Goal: Information Seeking & Learning: Learn about a topic

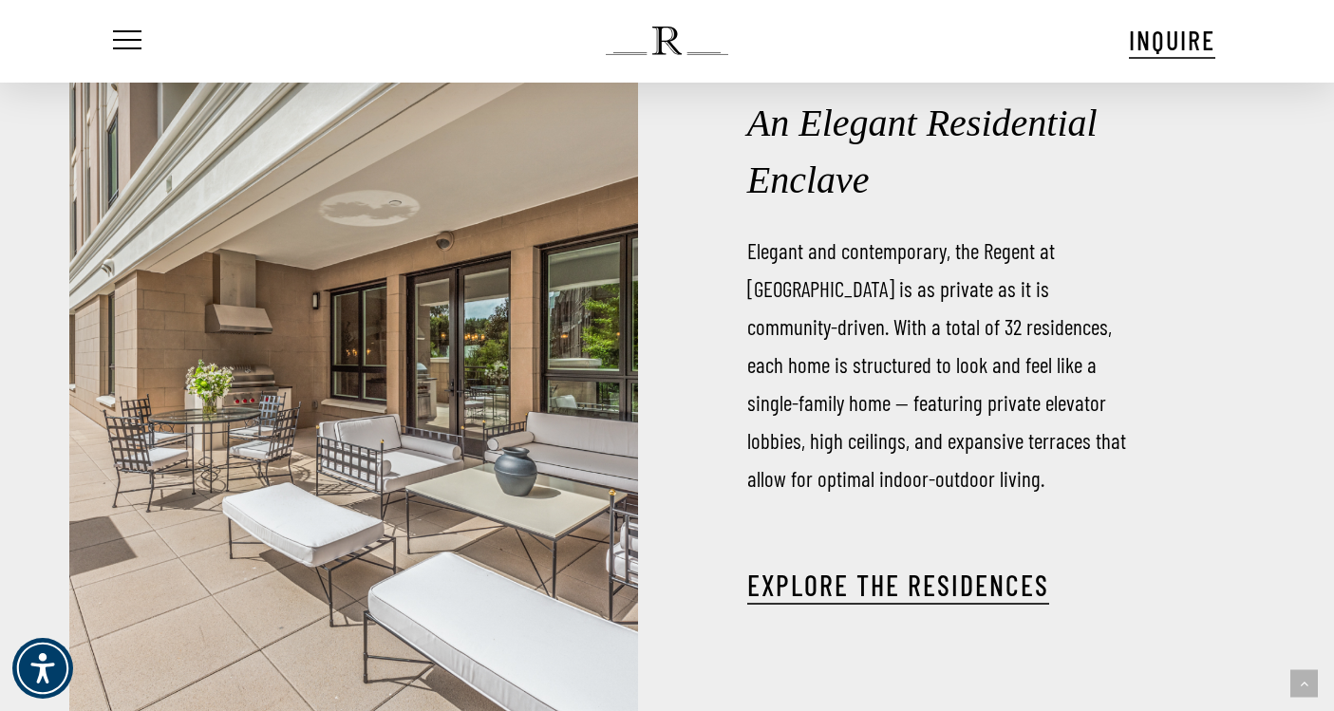
scroll to position [2181, 0]
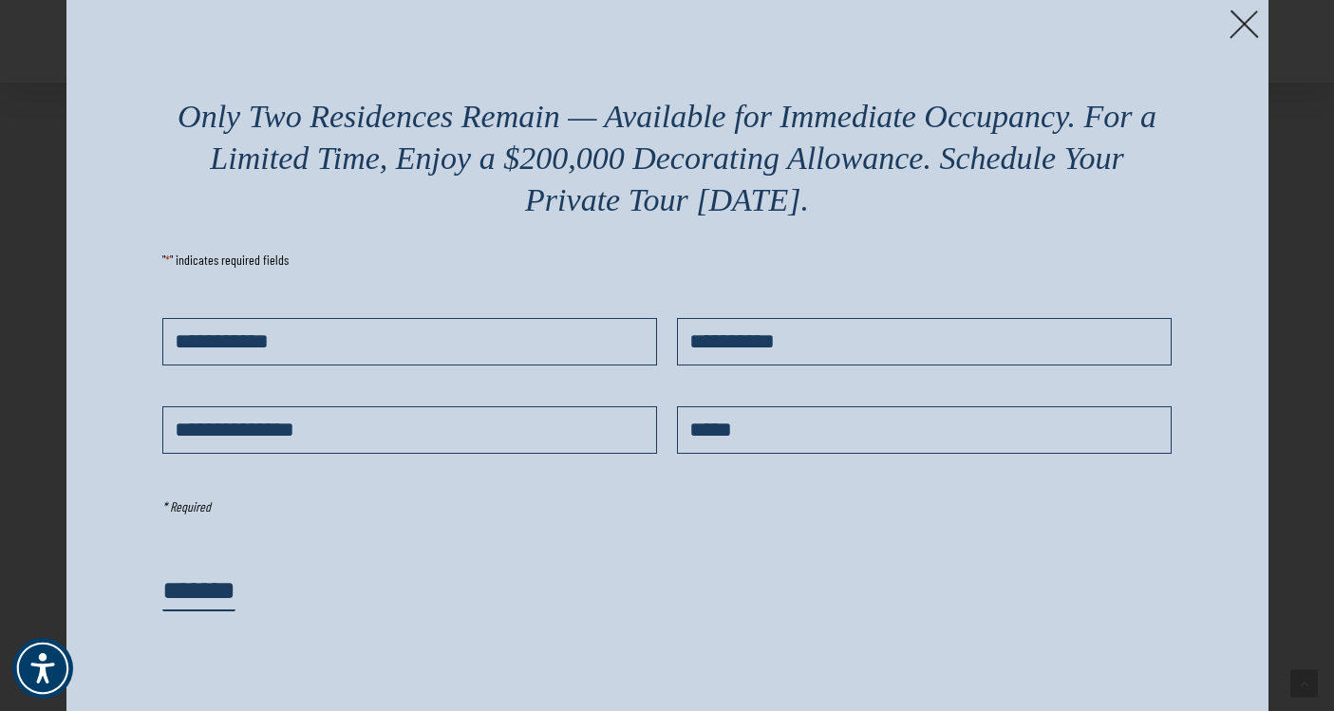
click at [1237, 27] on img at bounding box center [1243, 23] width 29 height 29
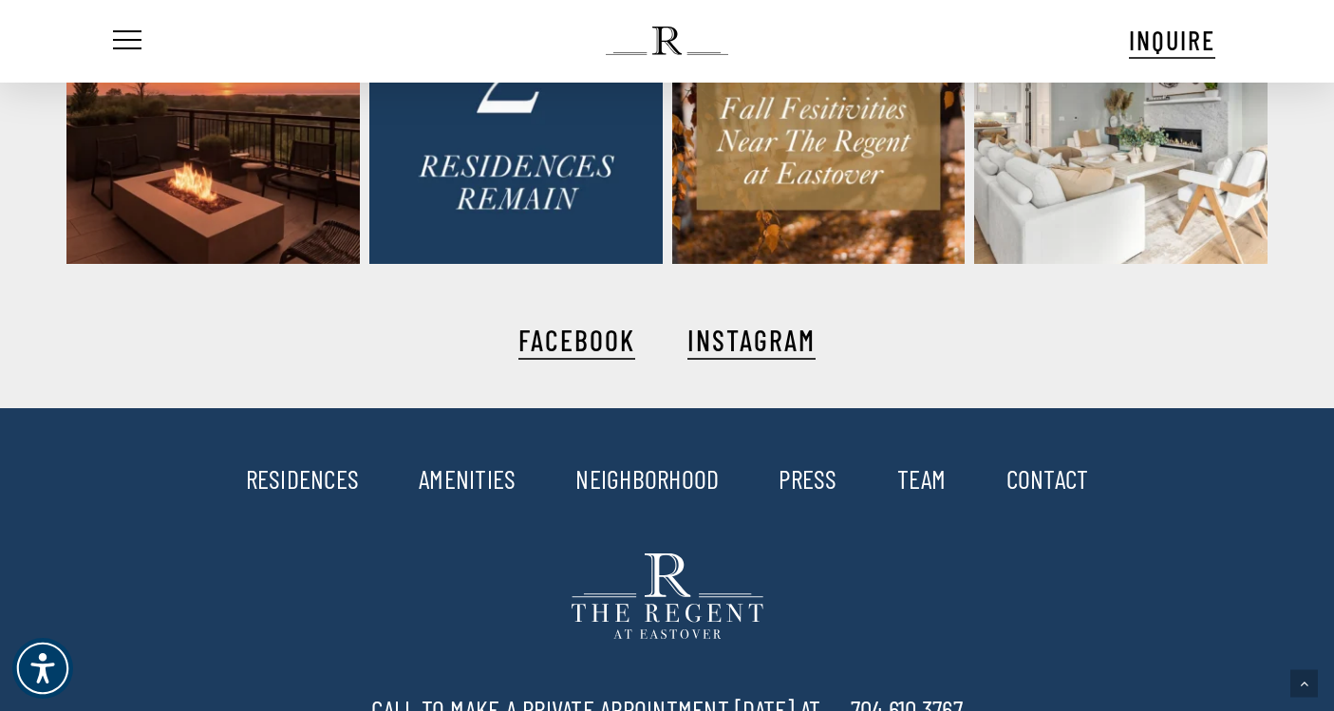
scroll to position [3798, 0]
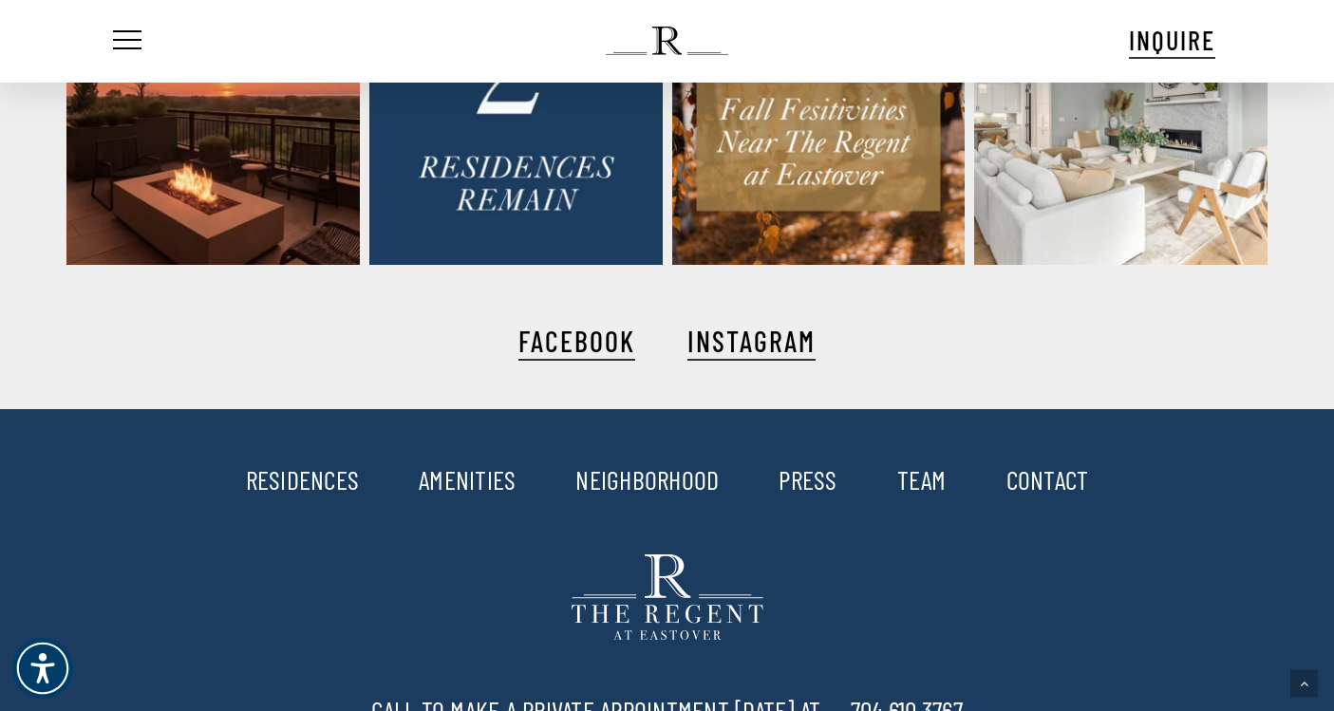
click at [431, 426] on div at bounding box center [666, 437] width 1120 height 57
click at [661, 480] on link "NEIGHBORHOOD" at bounding box center [646, 479] width 143 height 32
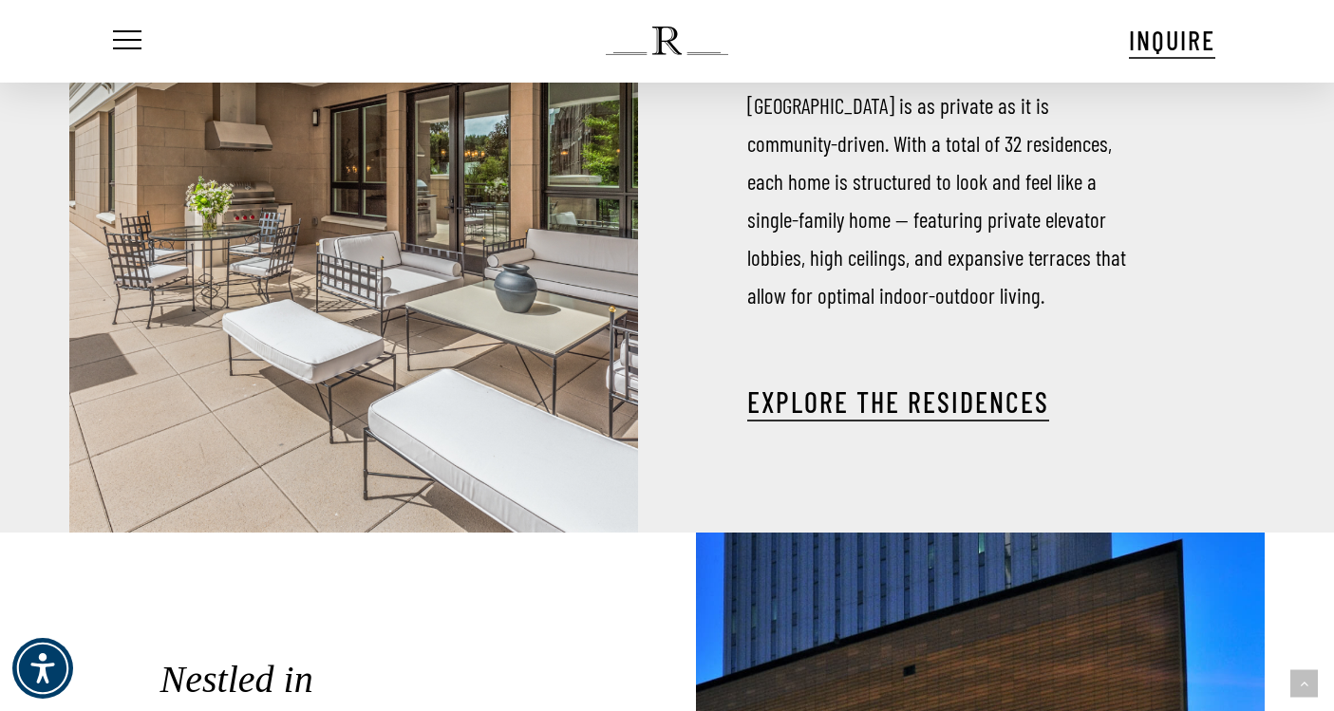
scroll to position [2378, 0]
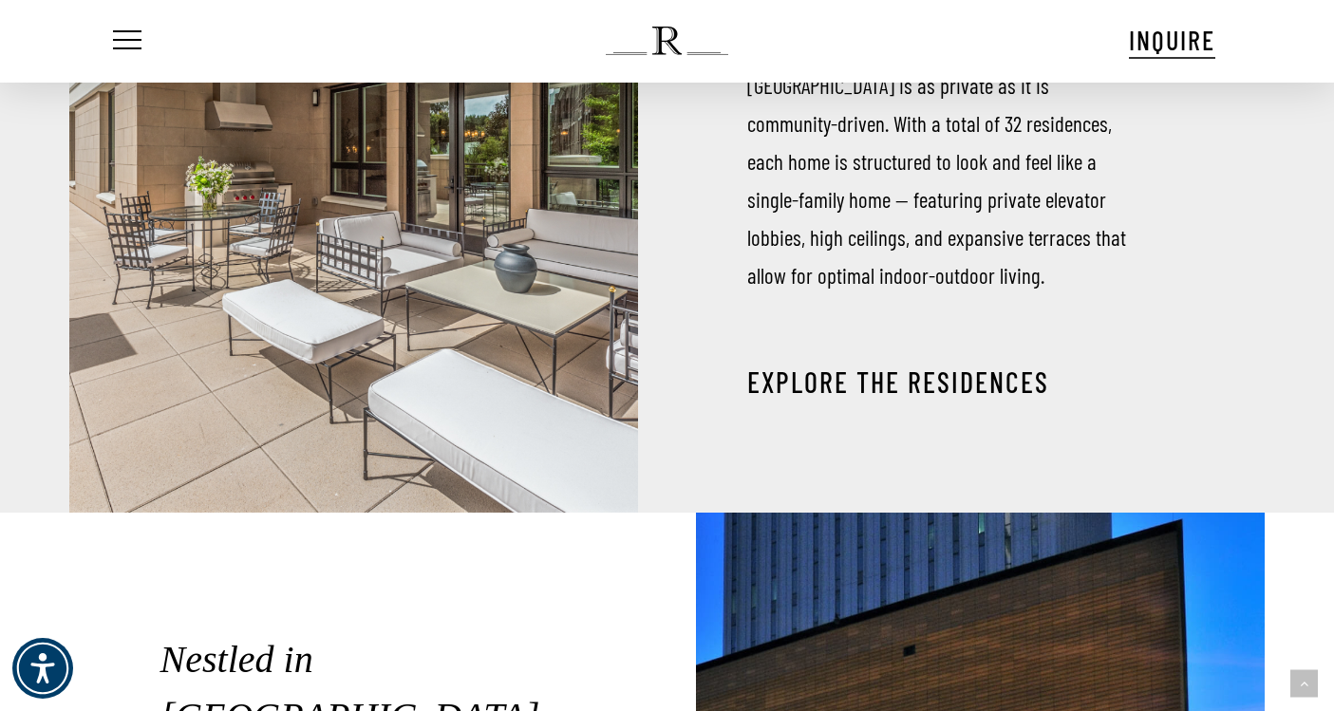
click at [774, 383] on link "EXPLORE THE RESIDENCES" at bounding box center [898, 381] width 302 height 34
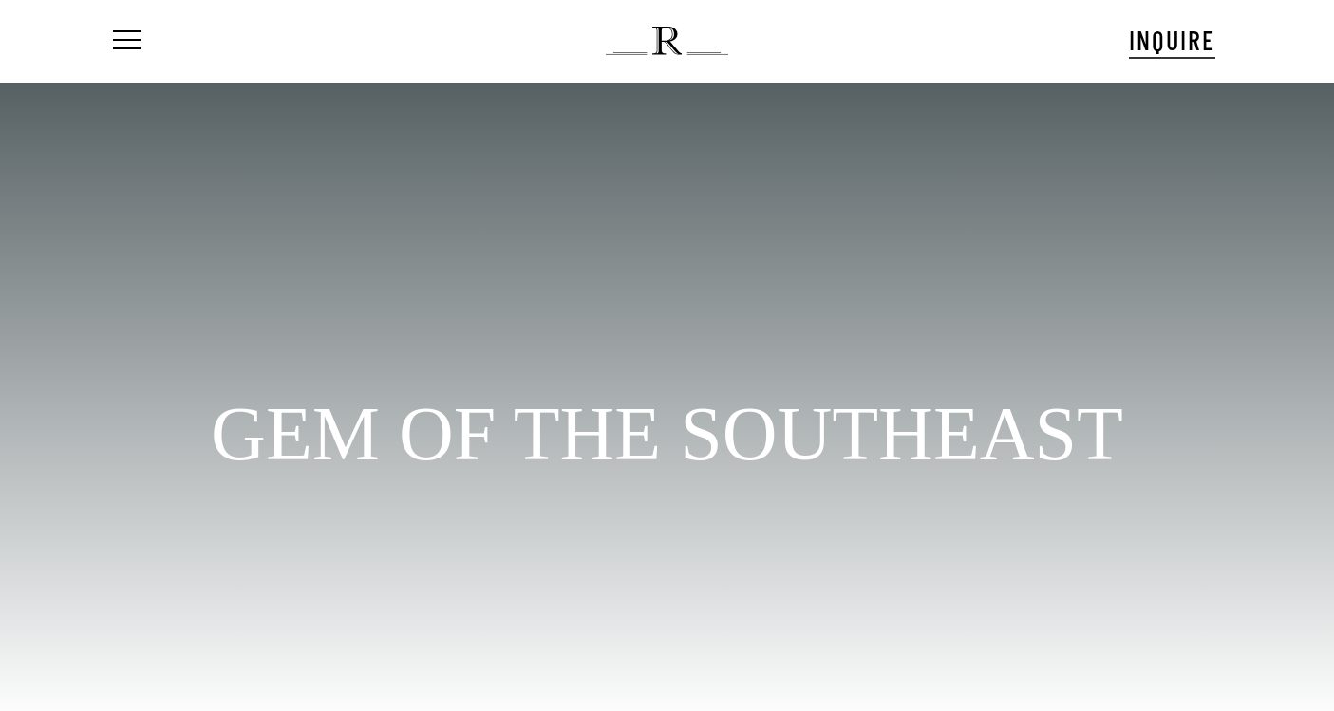
scroll to position [60, 0]
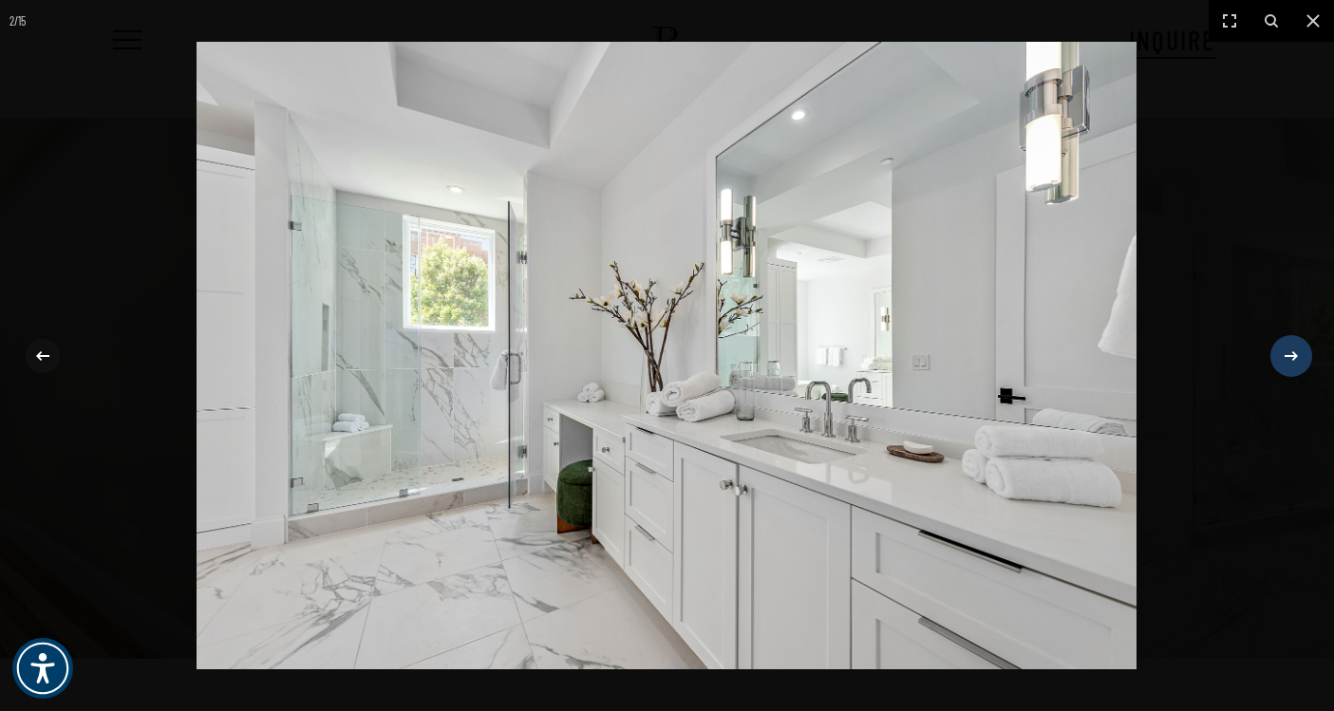
click at [1294, 357] on icon at bounding box center [1290, 354] width 13 height 9
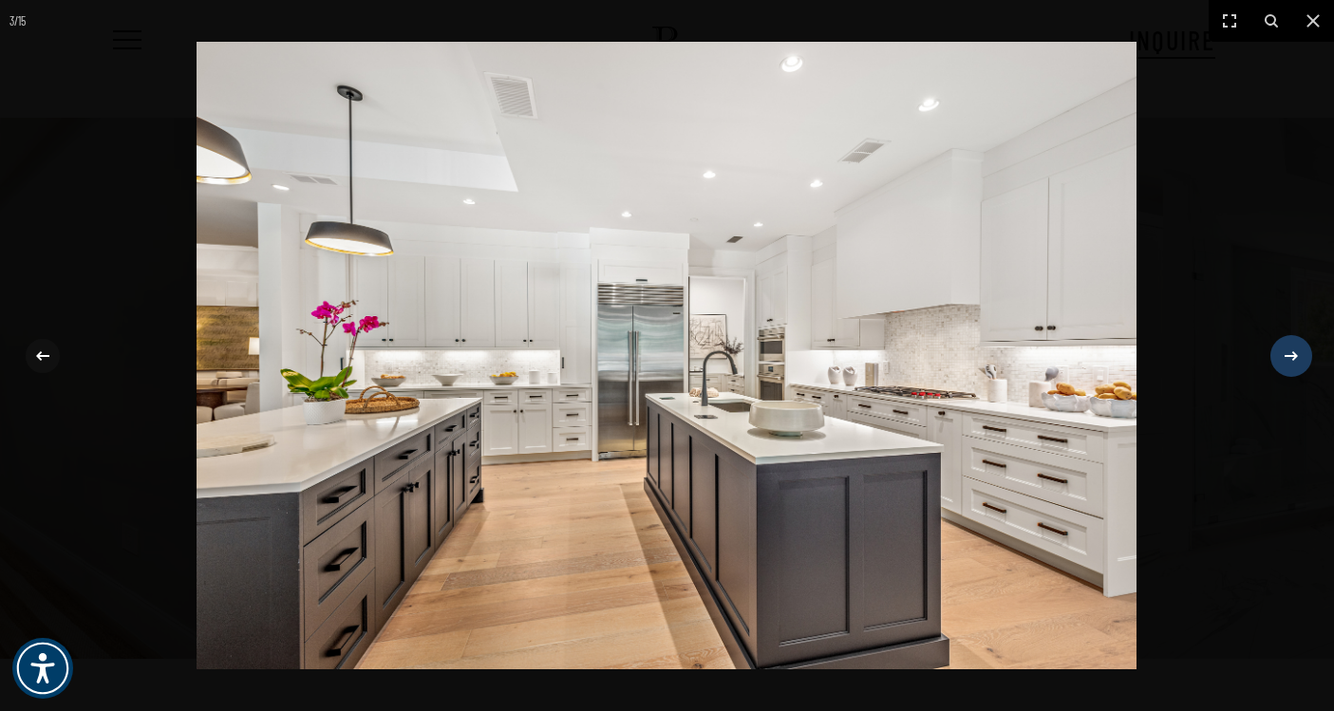
click at [1294, 357] on icon at bounding box center [1290, 354] width 13 height 9
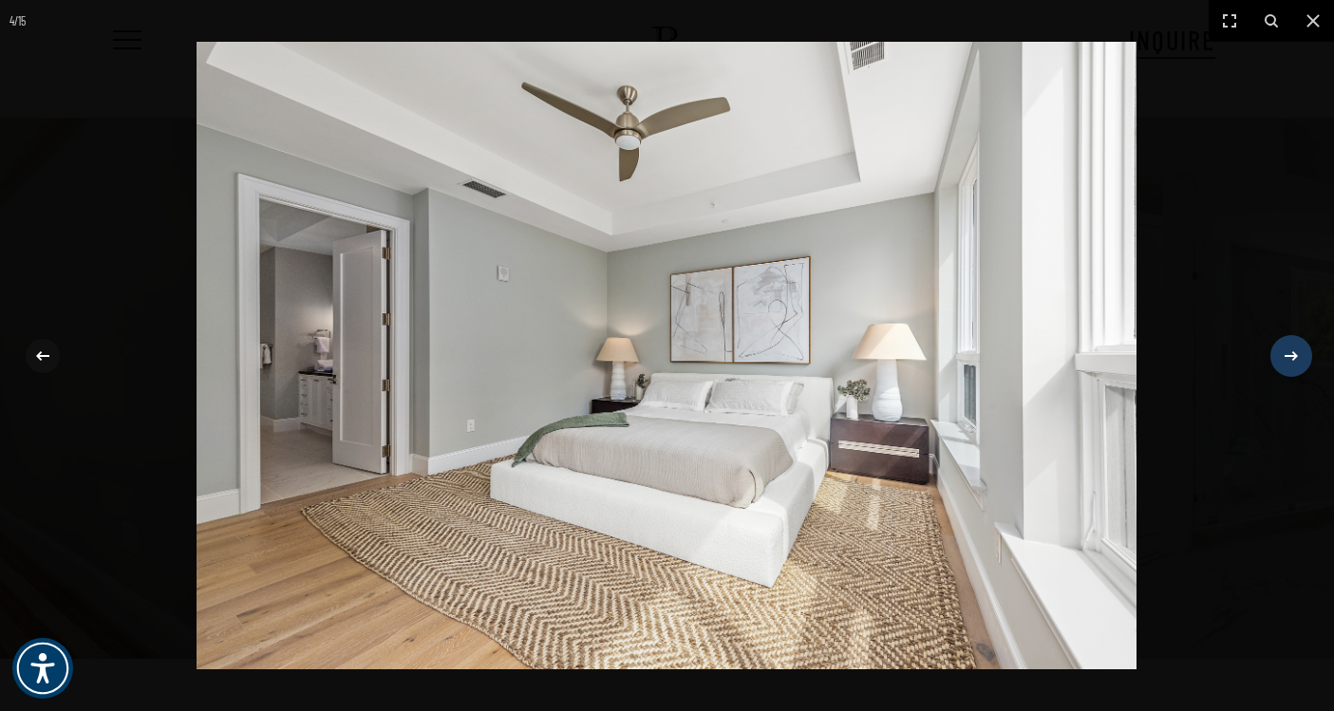
click at [1294, 357] on icon at bounding box center [1290, 354] width 13 height 9
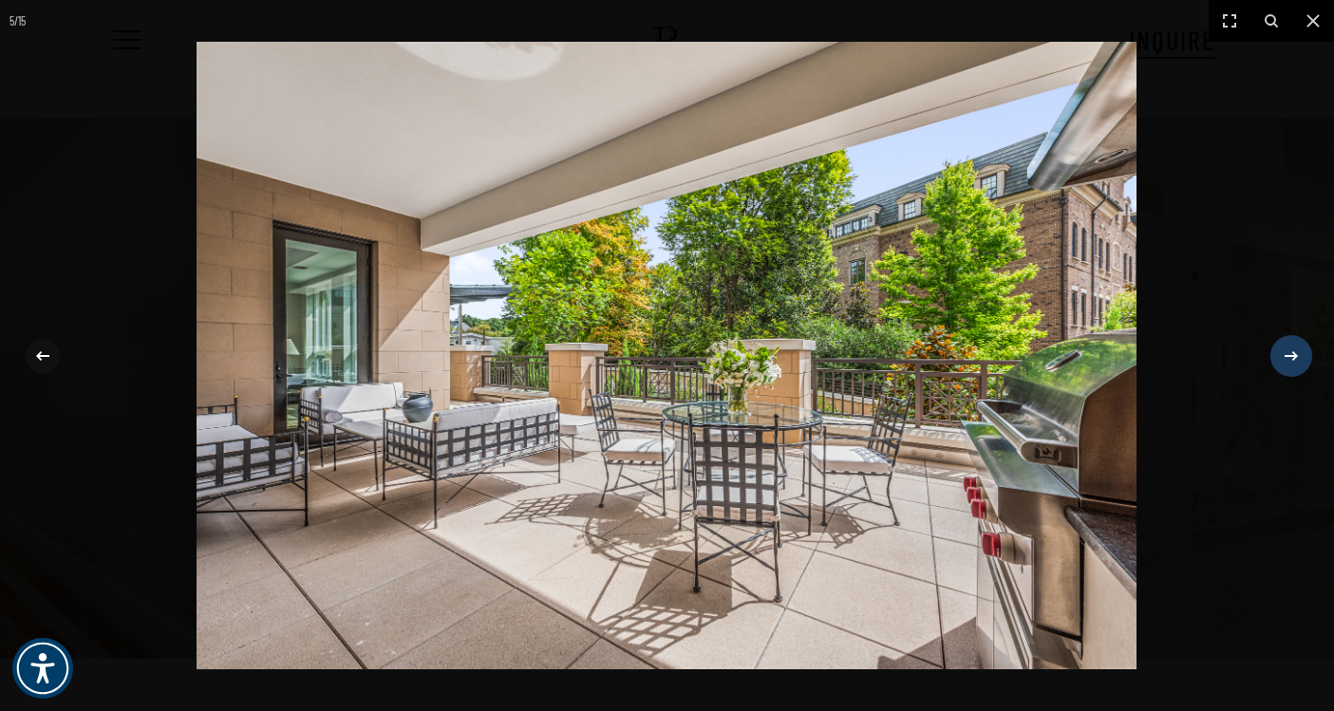
click at [1294, 358] on icon at bounding box center [1290, 354] width 13 height 9
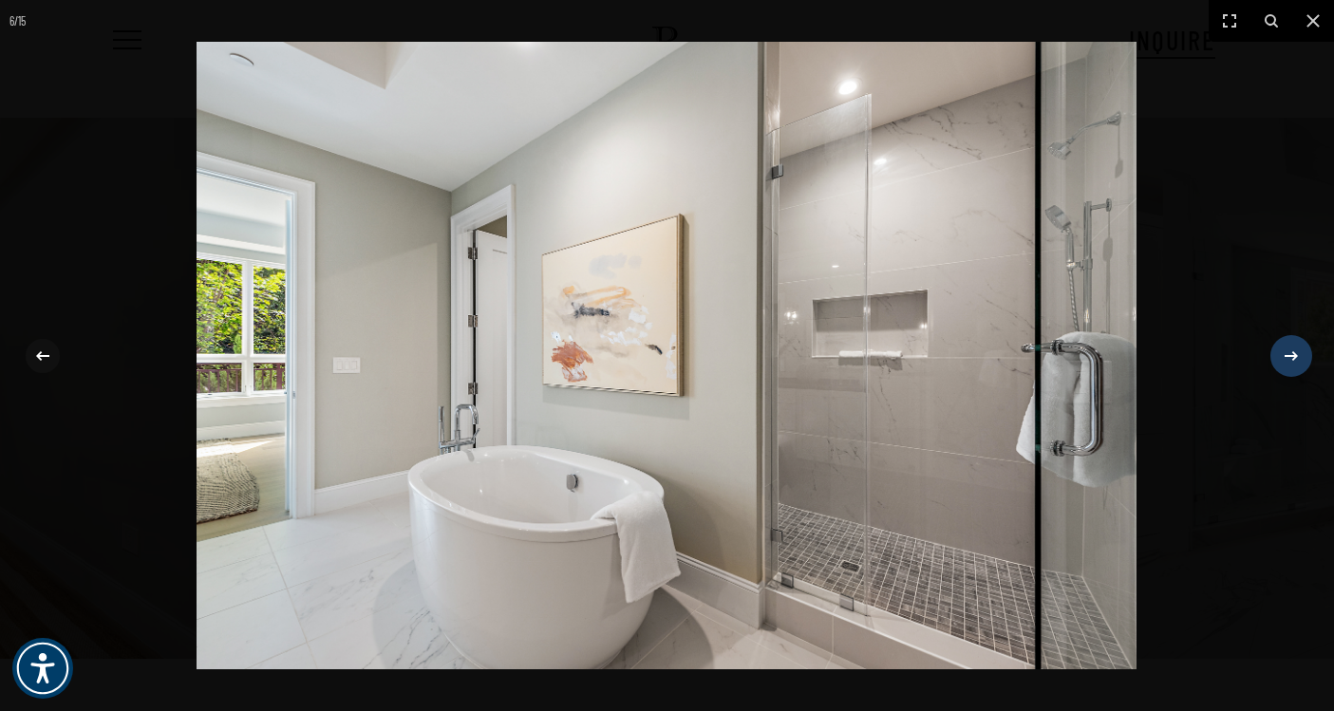
click at [1294, 359] on icon at bounding box center [1290, 354] width 13 height 9
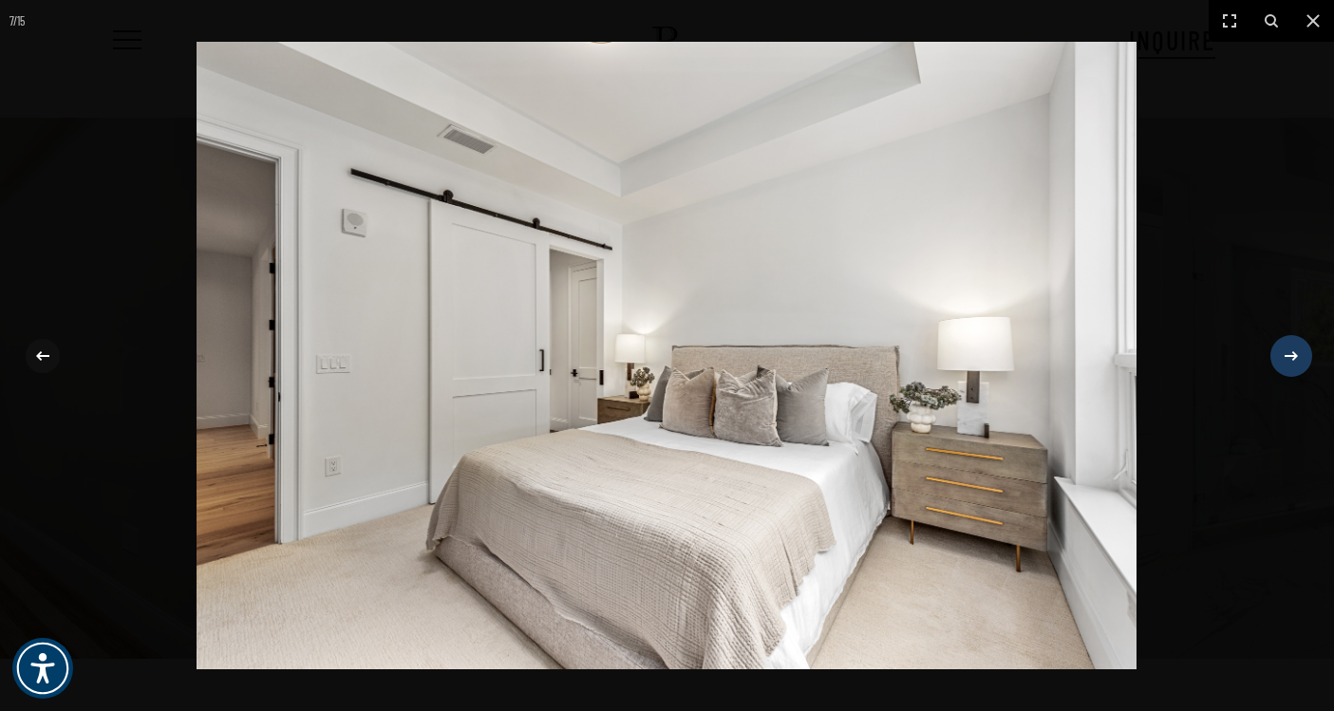
click at [1294, 360] on icon at bounding box center [1290, 356] width 23 height 23
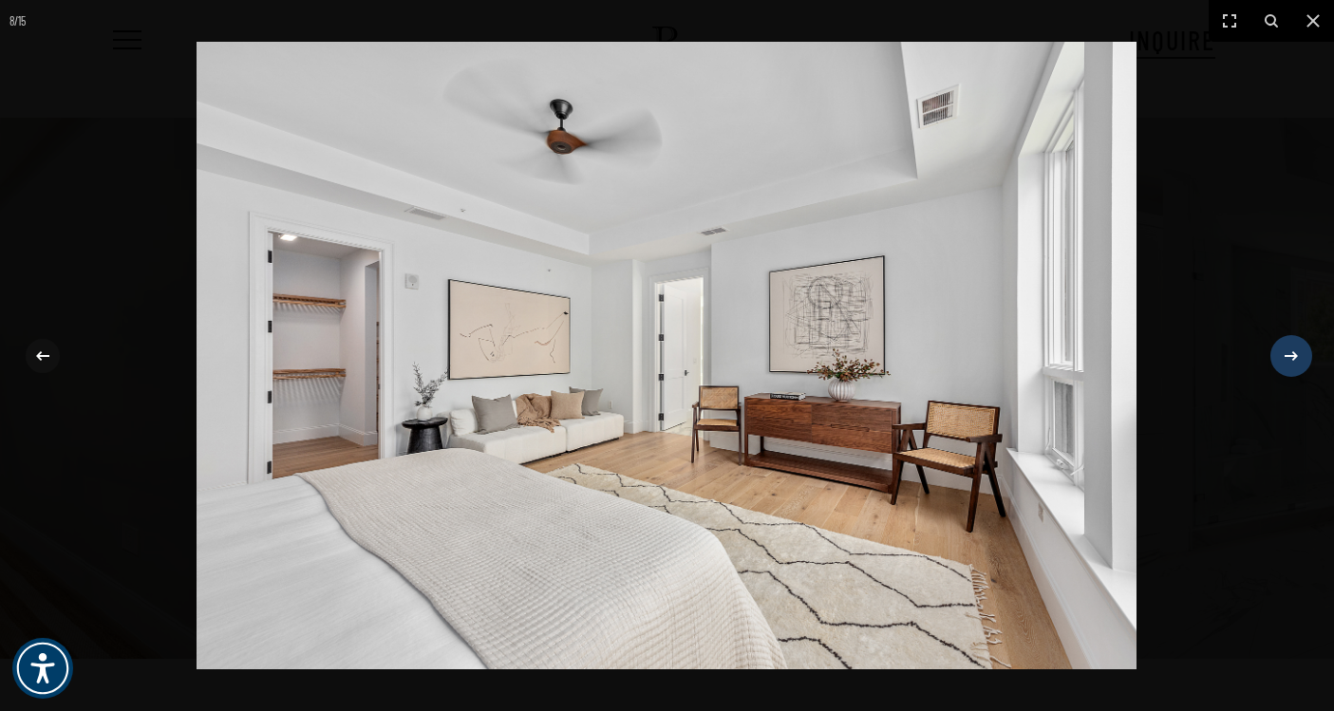
click at [1294, 361] on icon at bounding box center [1290, 356] width 23 height 23
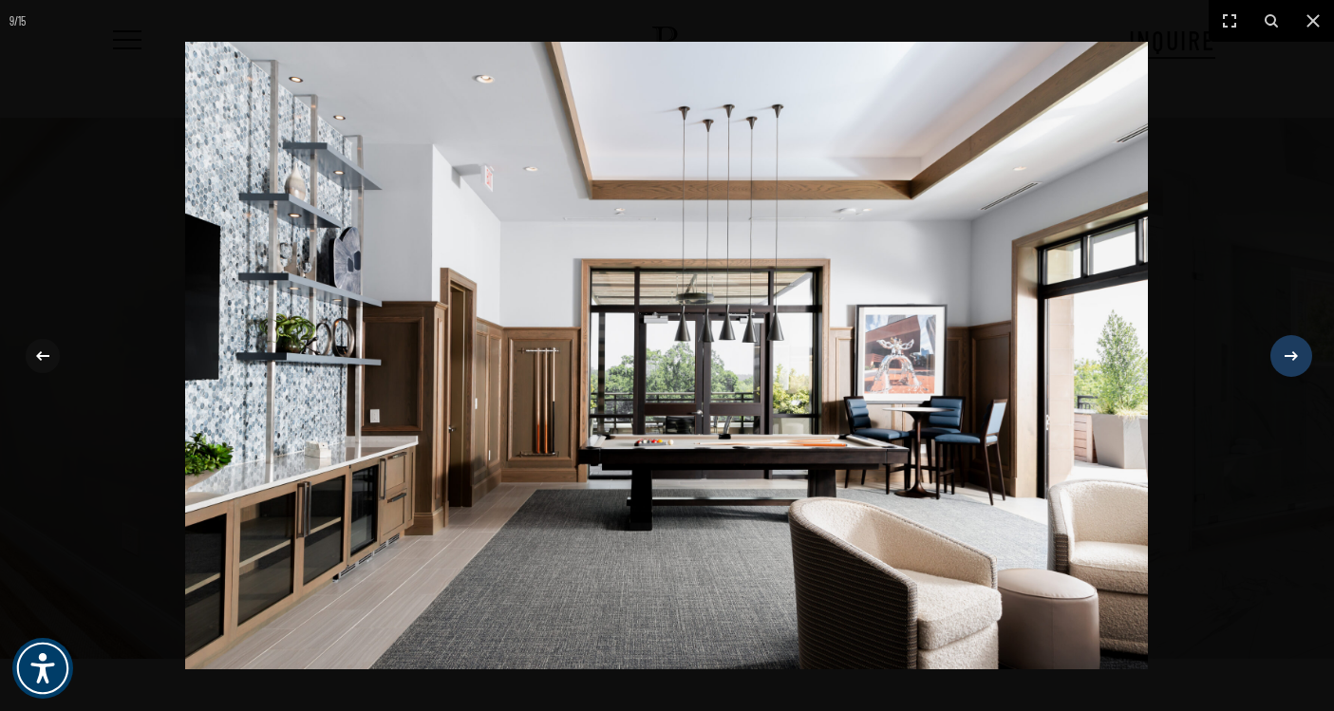
click at [1295, 361] on icon at bounding box center [1290, 356] width 23 height 23
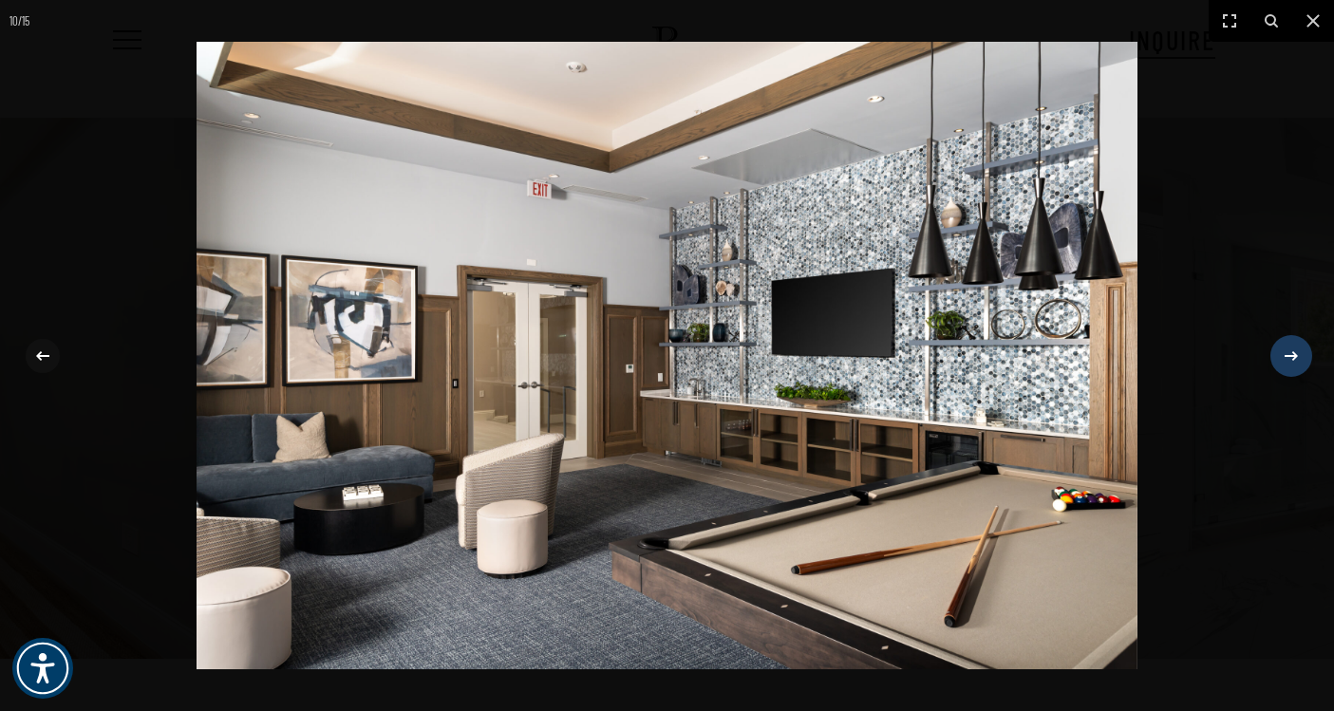
click at [1295, 363] on icon at bounding box center [1290, 356] width 23 height 23
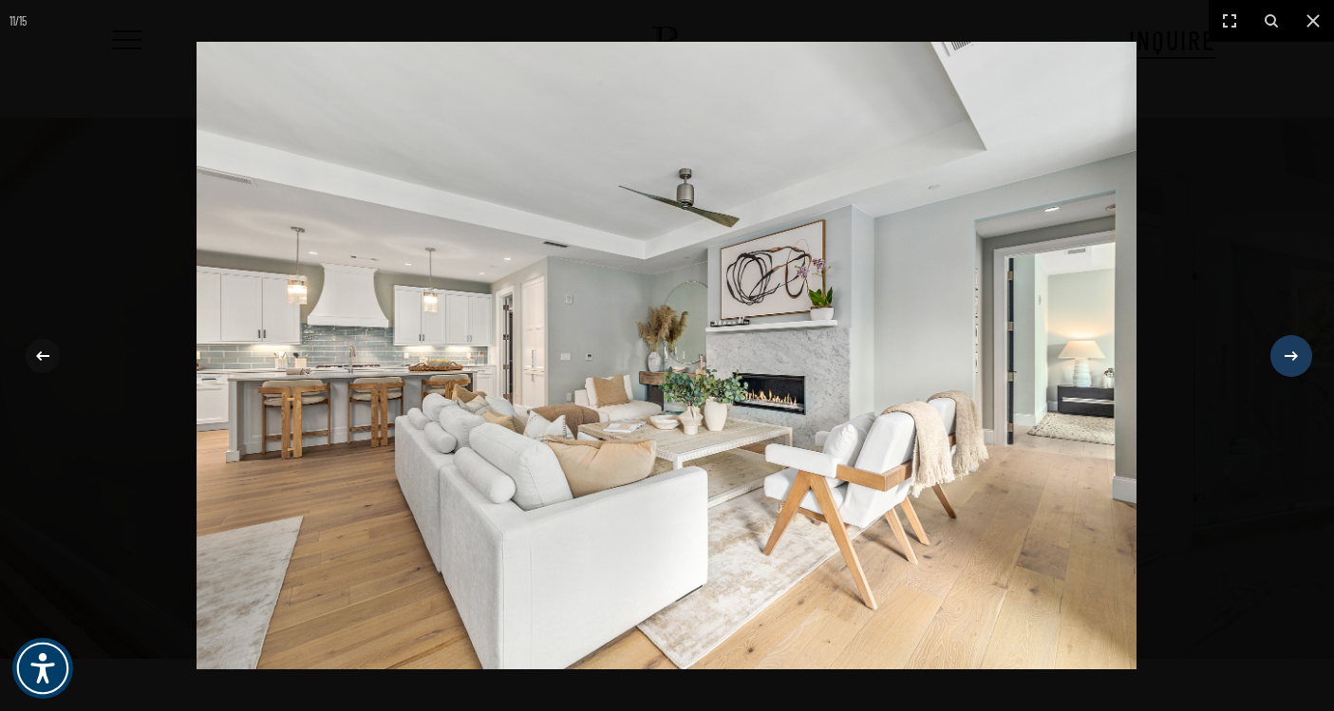
click at [1295, 364] on icon at bounding box center [1290, 356] width 23 height 23
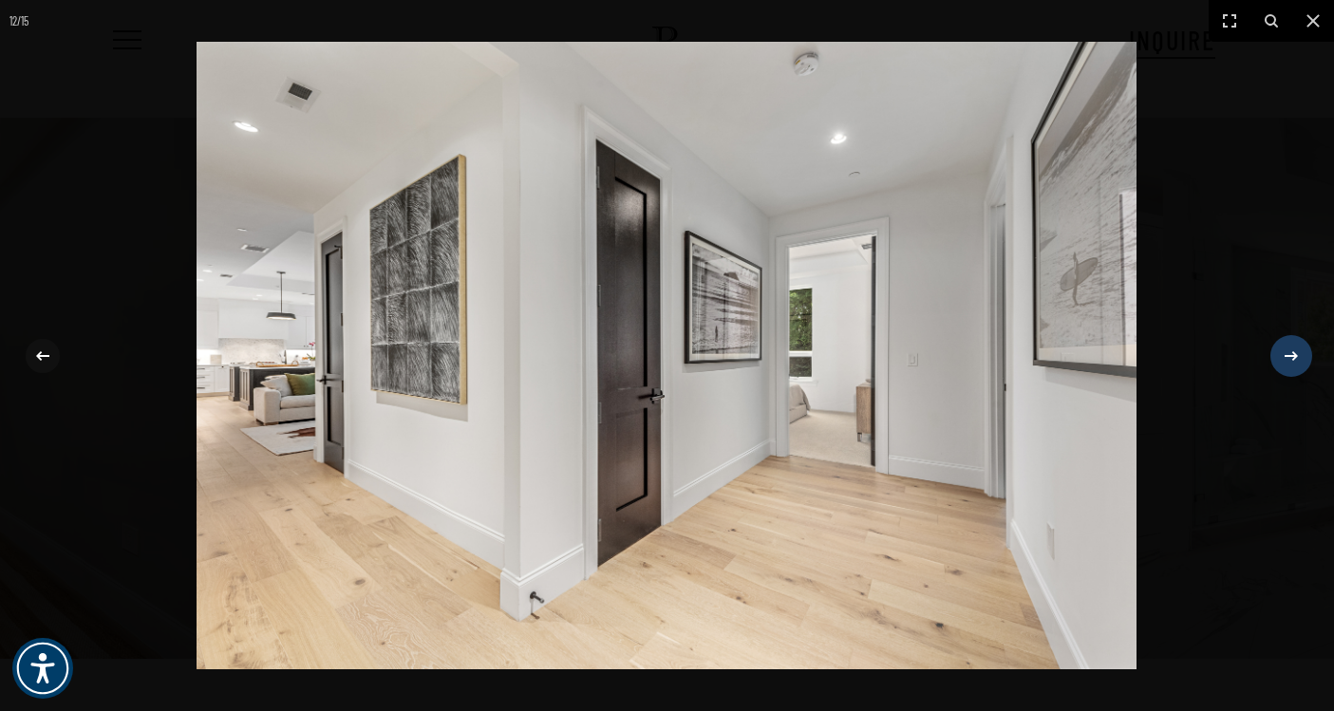
click at [1295, 365] on icon at bounding box center [1290, 356] width 23 height 23
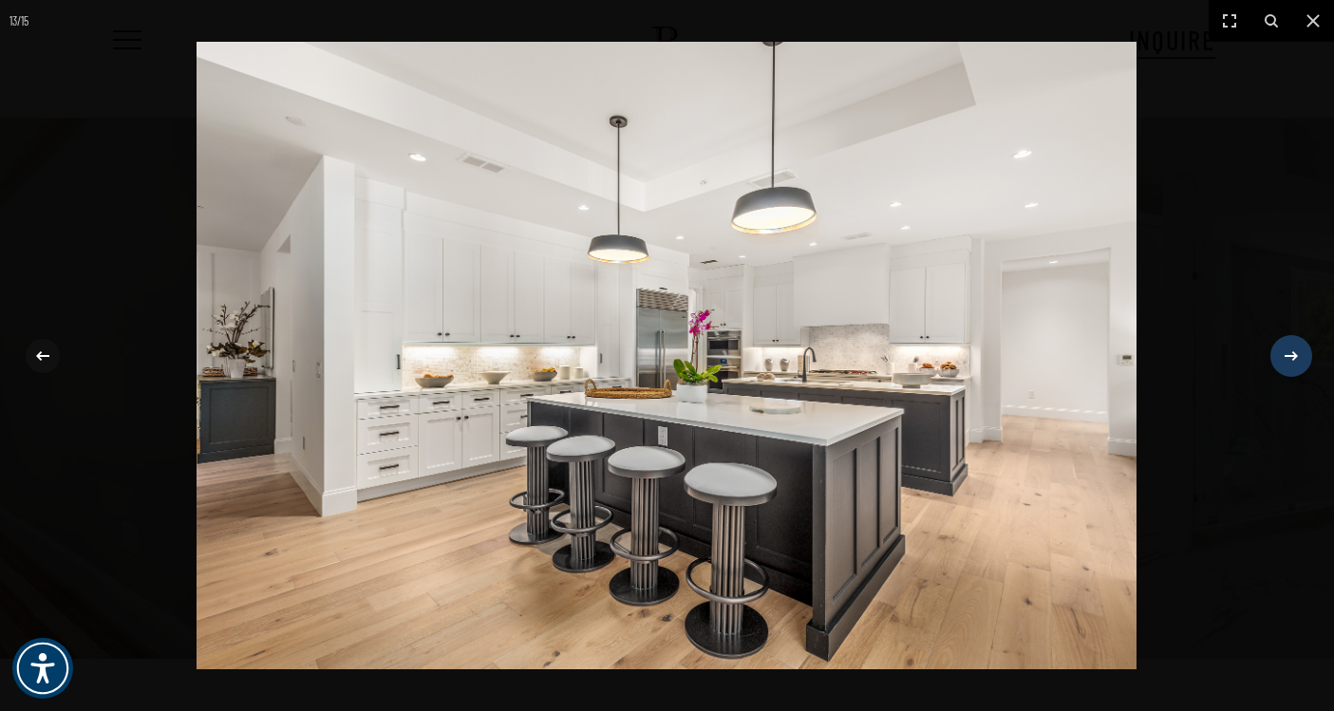
click at [1295, 366] on icon at bounding box center [1290, 356] width 23 height 23
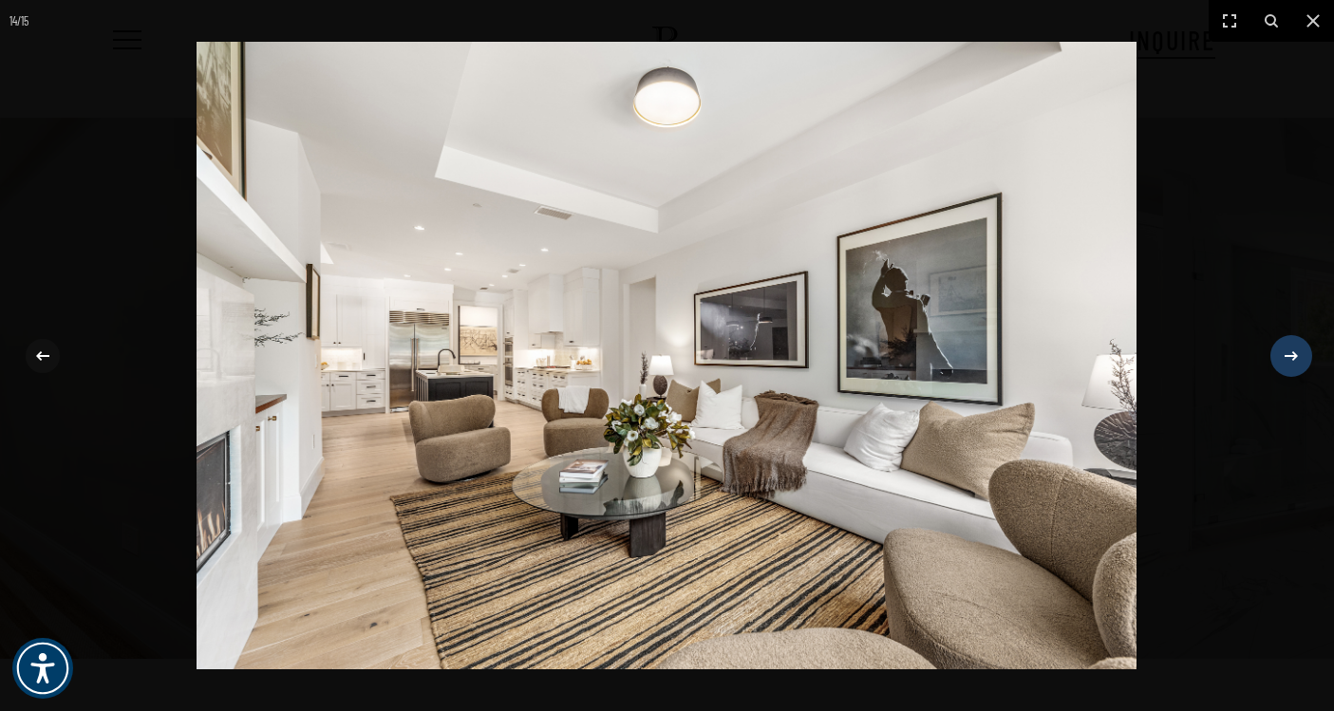
click at [1296, 367] on div at bounding box center [1291, 356] width 36 height 36
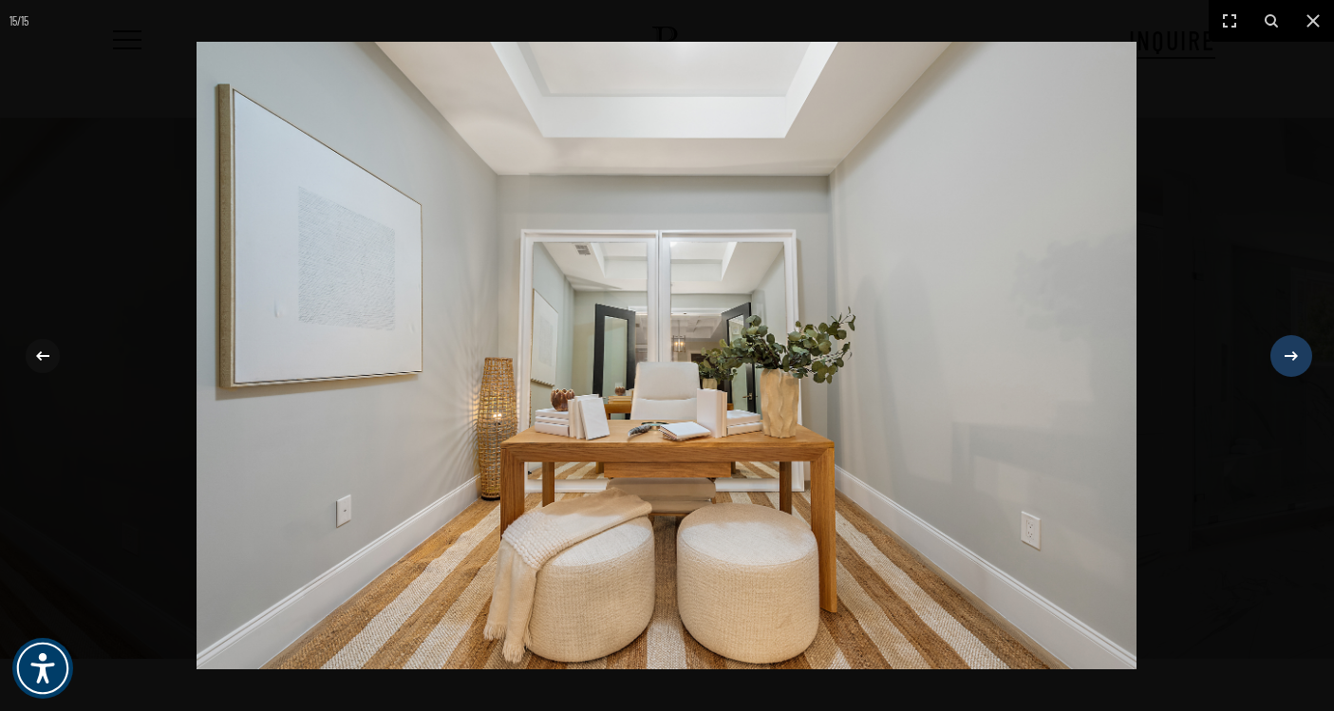
click at [1296, 369] on div at bounding box center [1291, 356] width 36 height 36
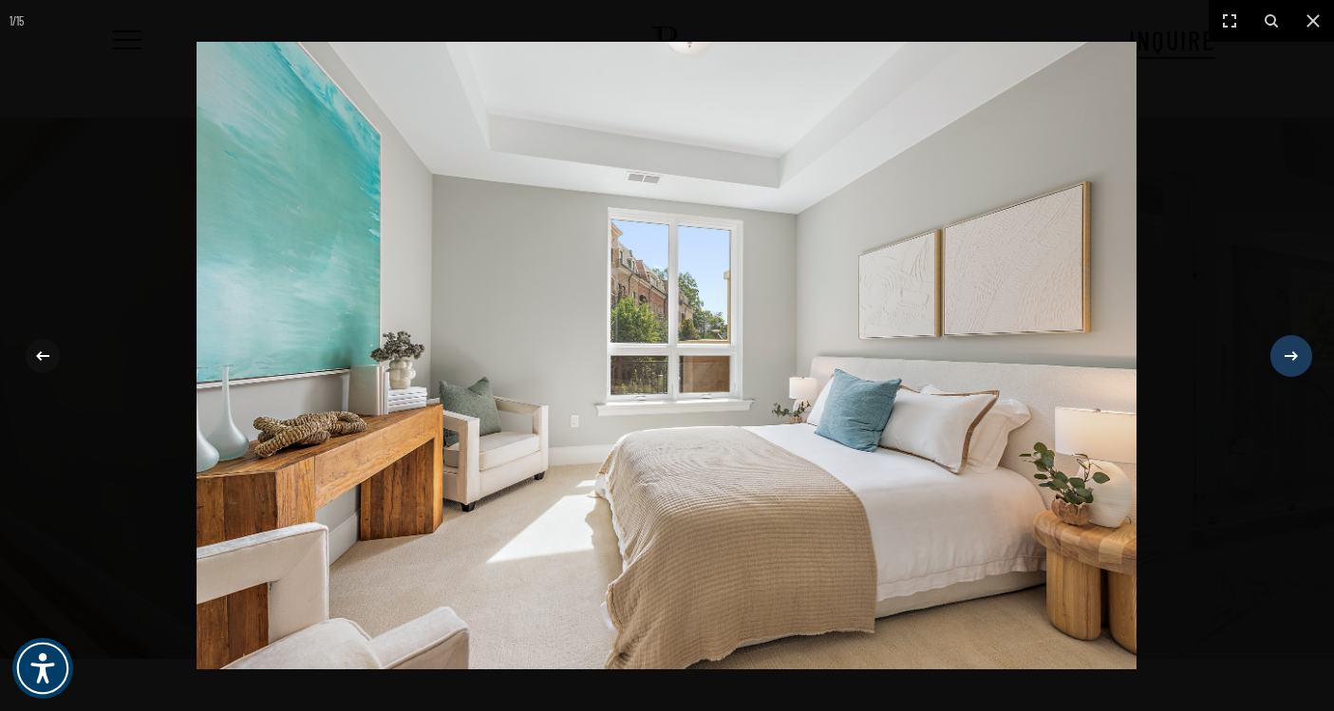
click at [1296, 371] on div at bounding box center [1291, 356] width 36 height 36
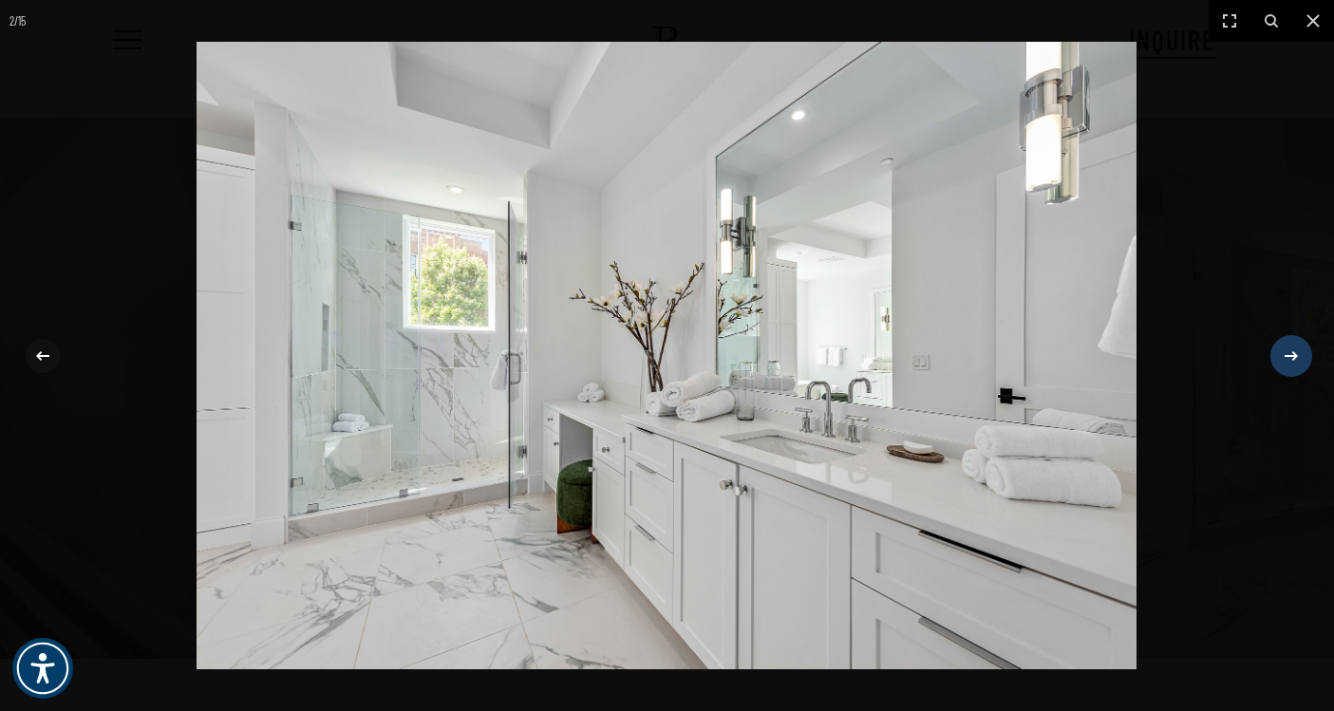
click at [1296, 373] on div at bounding box center [1291, 356] width 36 height 36
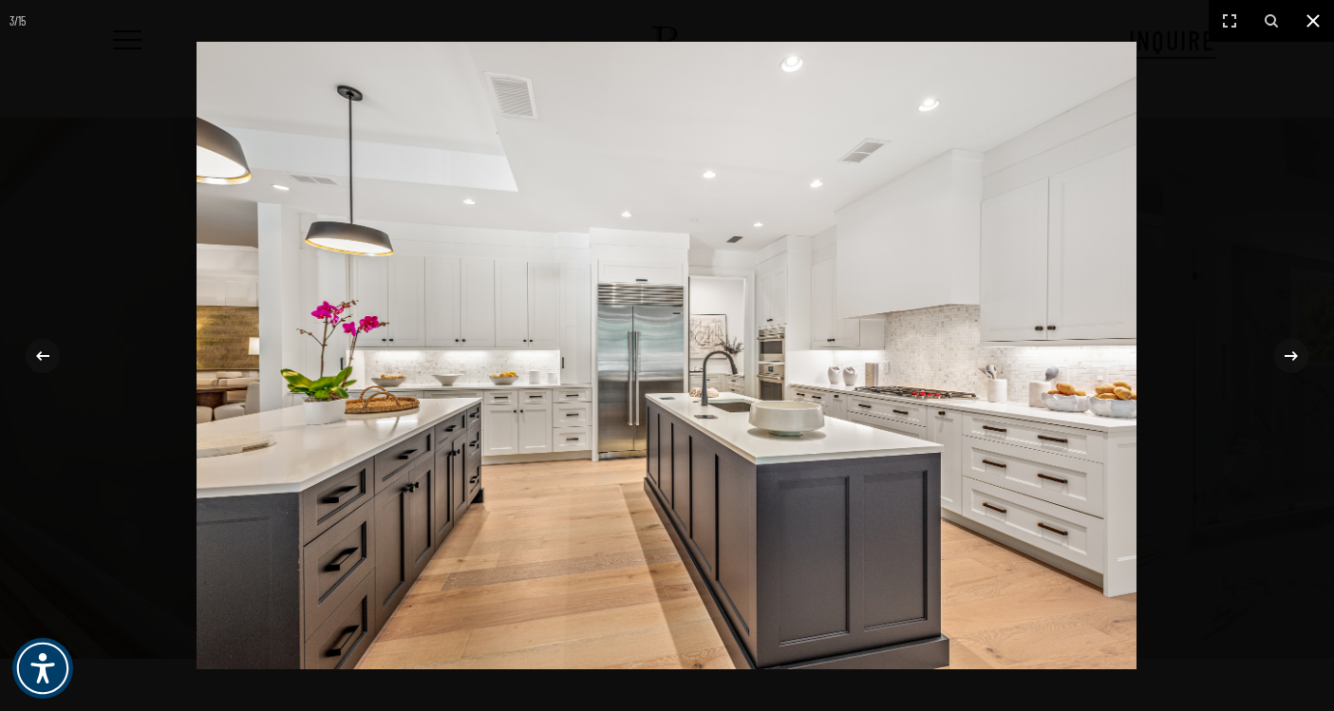
click at [1312, 29] on icon at bounding box center [1312, 20] width 23 height 23
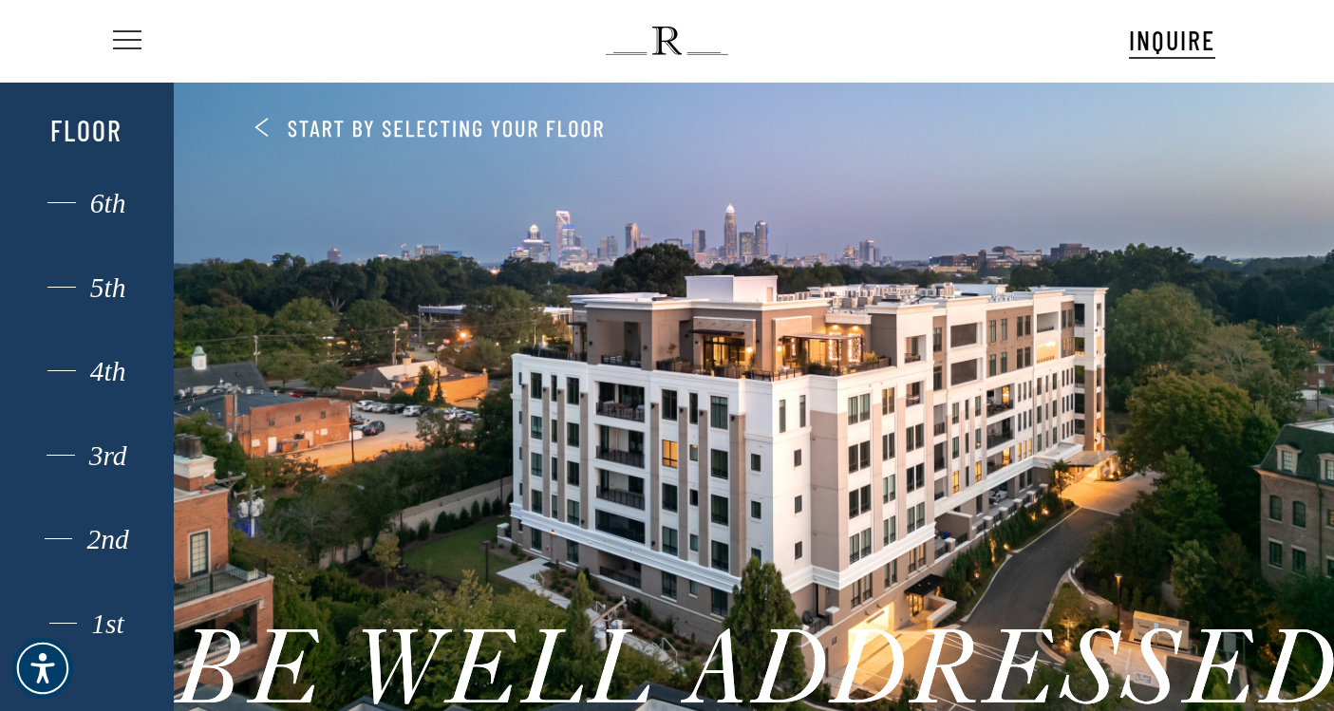
click at [123, 32] on span "Navigation Menu" at bounding box center [127, 41] width 21 height 27
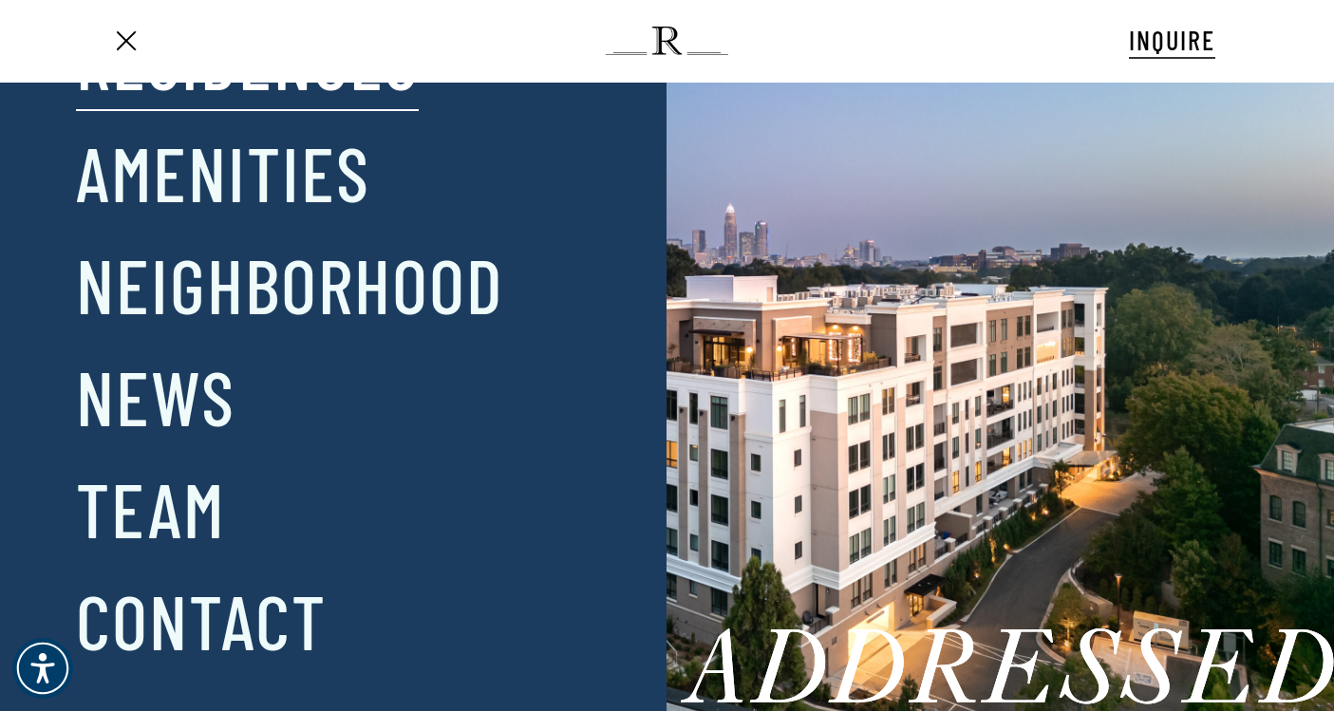
scroll to position [101, 0]
click at [689, 233] on div "Close Menu Residences Amenities Neighborhood News Team Contact" at bounding box center [676, 355] width 1352 height 711
click at [132, 41] on span "Navigation Menu" at bounding box center [127, 41] width 21 height 27
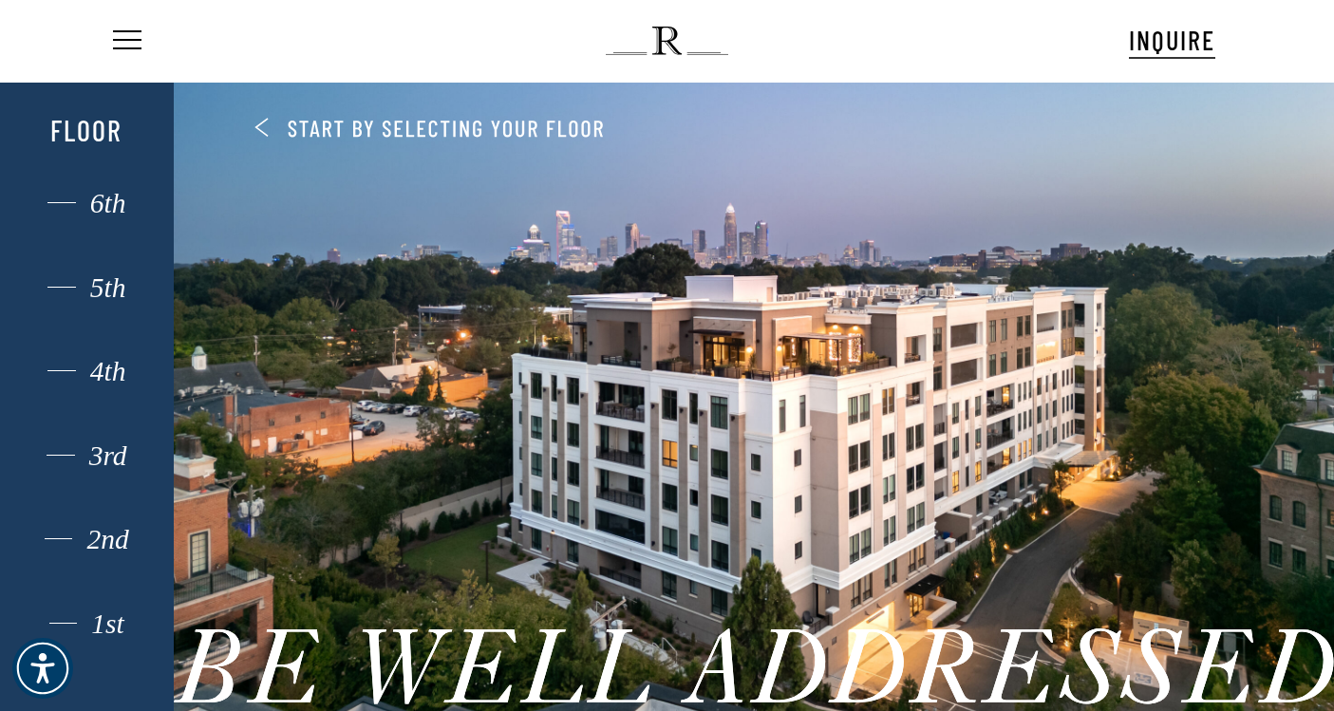
scroll to position [23, 0]
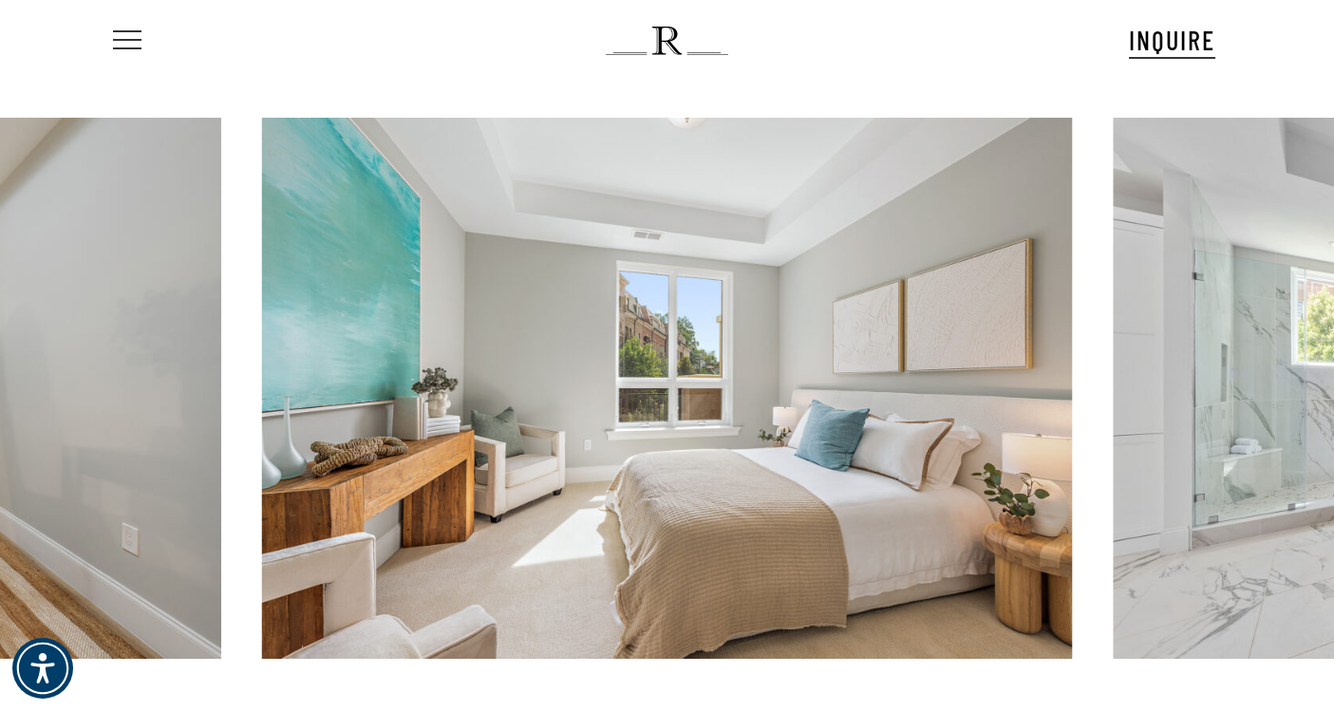
click at [123, 35] on span "Navigation Menu" at bounding box center [127, 41] width 21 height 27
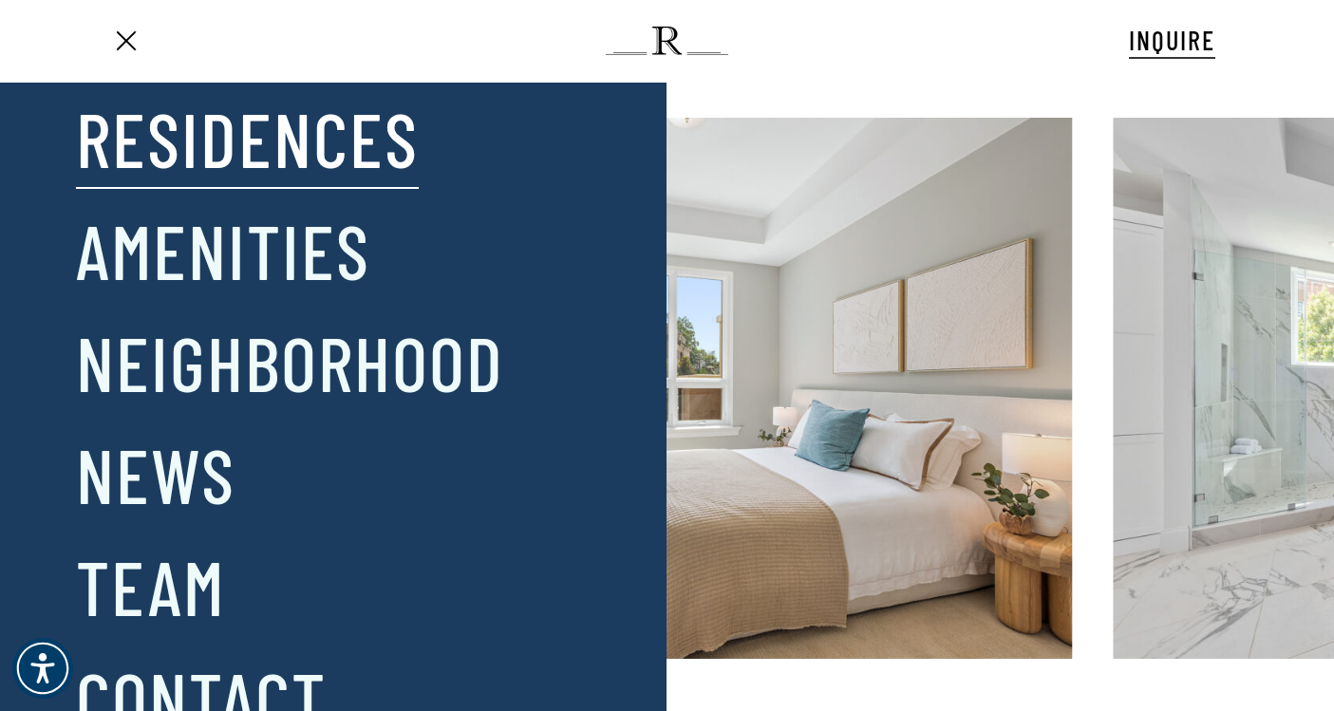
click at [168, 145] on link "Residences" at bounding box center [247, 137] width 343 height 99
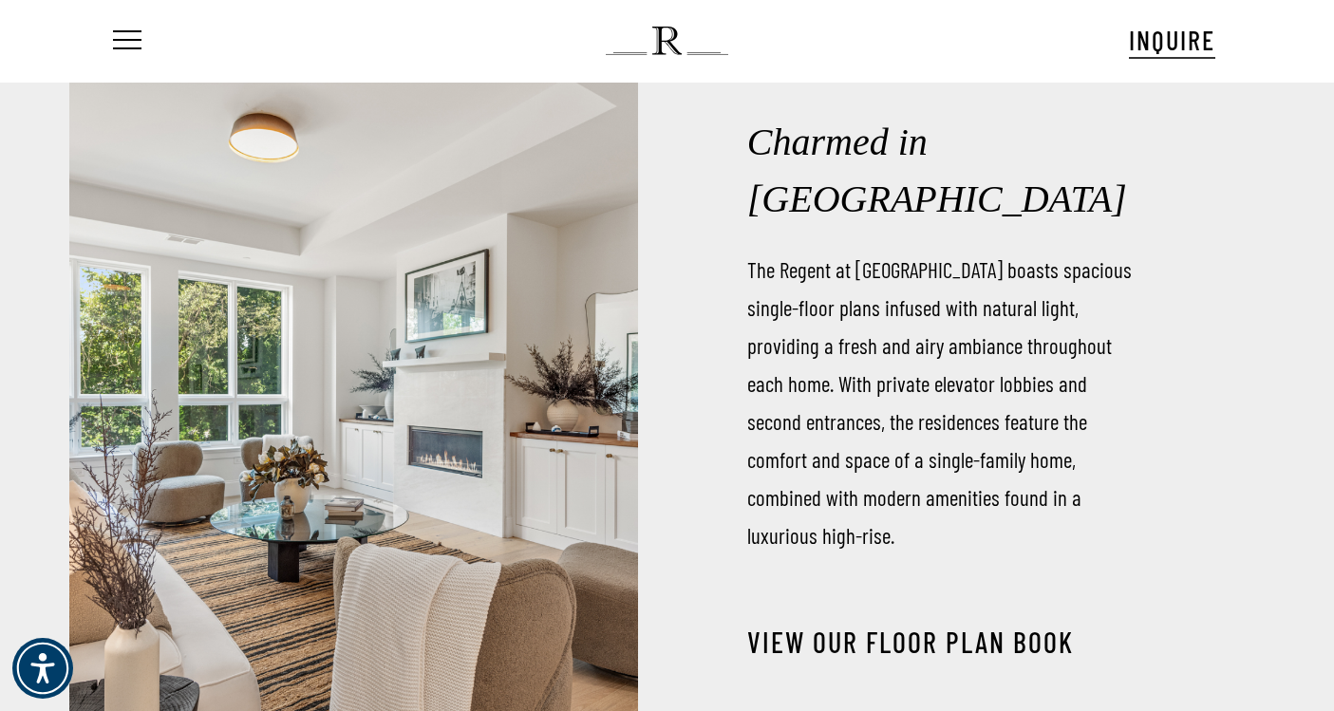
click at [890, 625] on link "View our Floor Plan Book" at bounding box center [910, 642] width 326 height 34
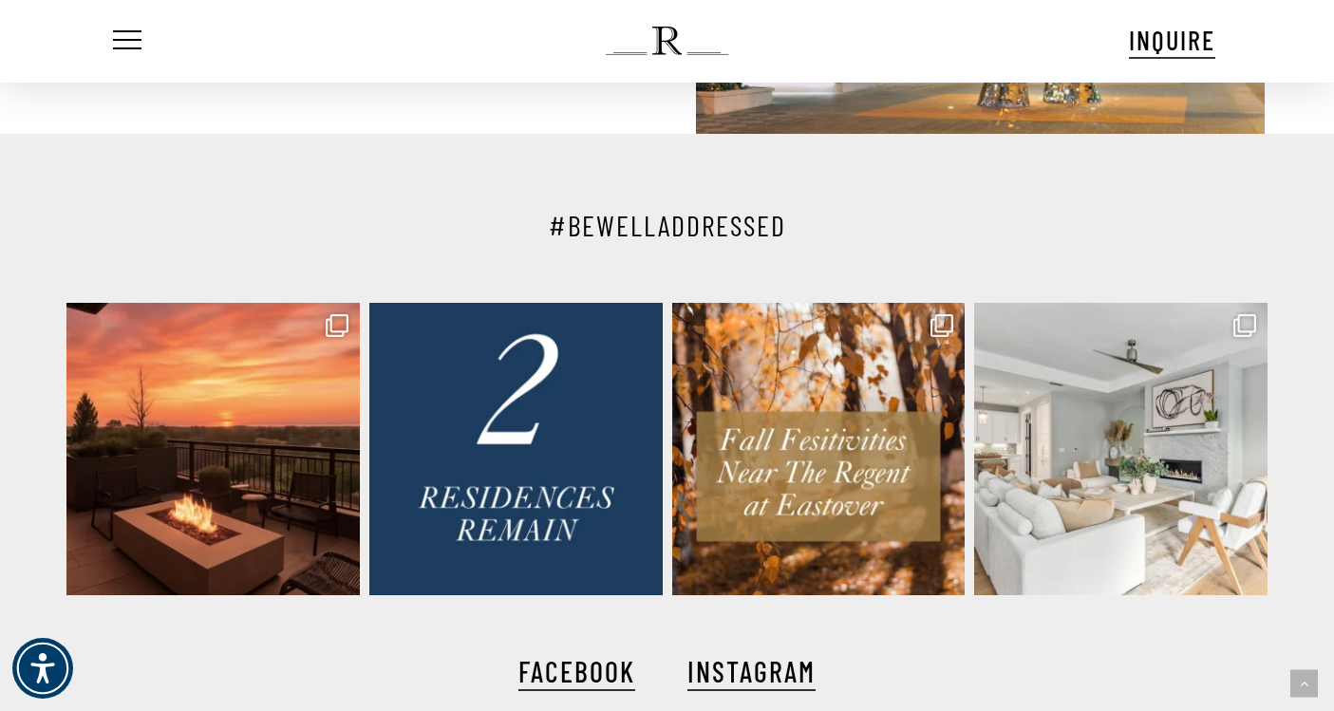
scroll to position [3476, 0]
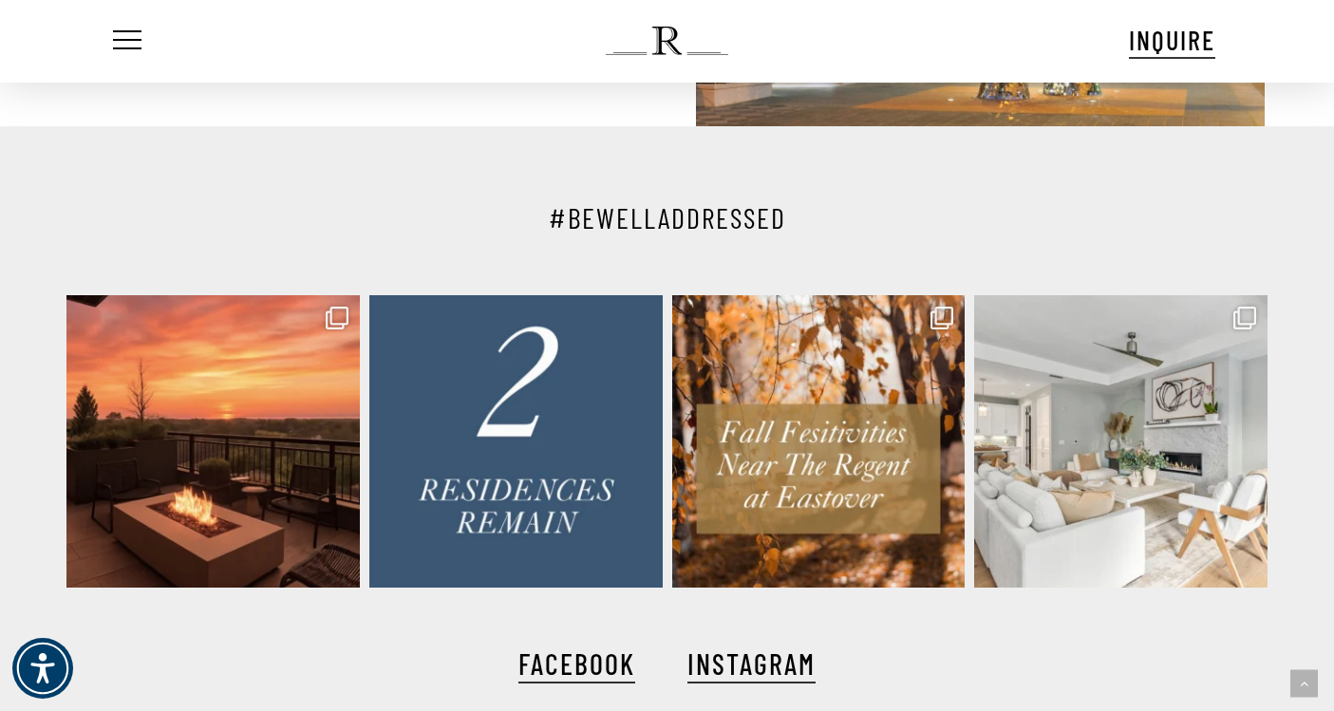
click at [435, 484] on img at bounding box center [515, 441] width 293 height 293
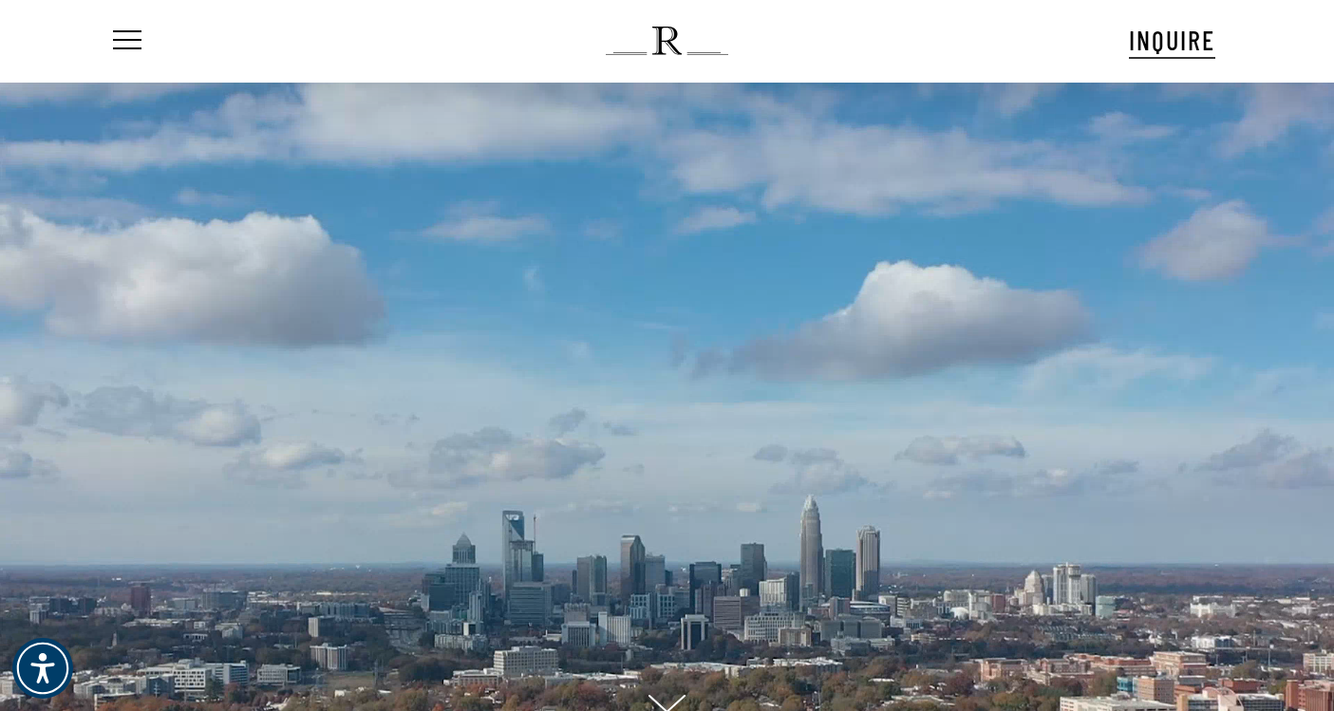
scroll to position [0, 0]
